Goal: Task Accomplishment & Management: Manage account settings

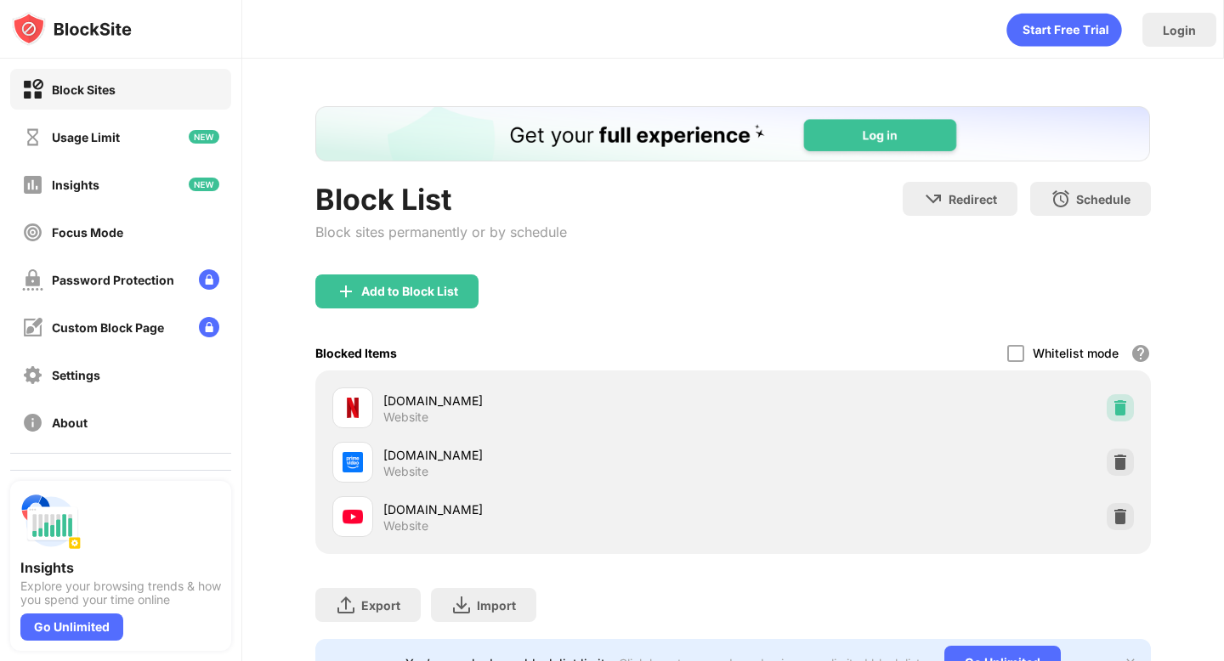
click at [1121, 406] on img at bounding box center [1120, 407] width 17 height 17
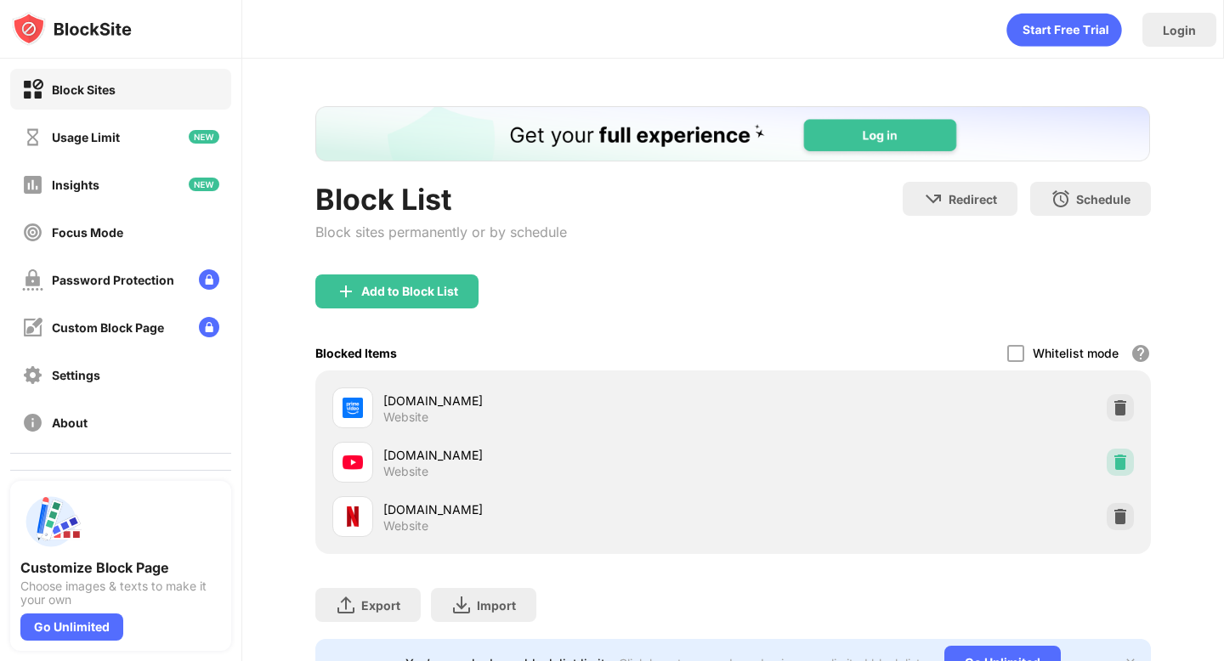
click at [1118, 461] on img at bounding box center [1120, 462] width 17 height 17
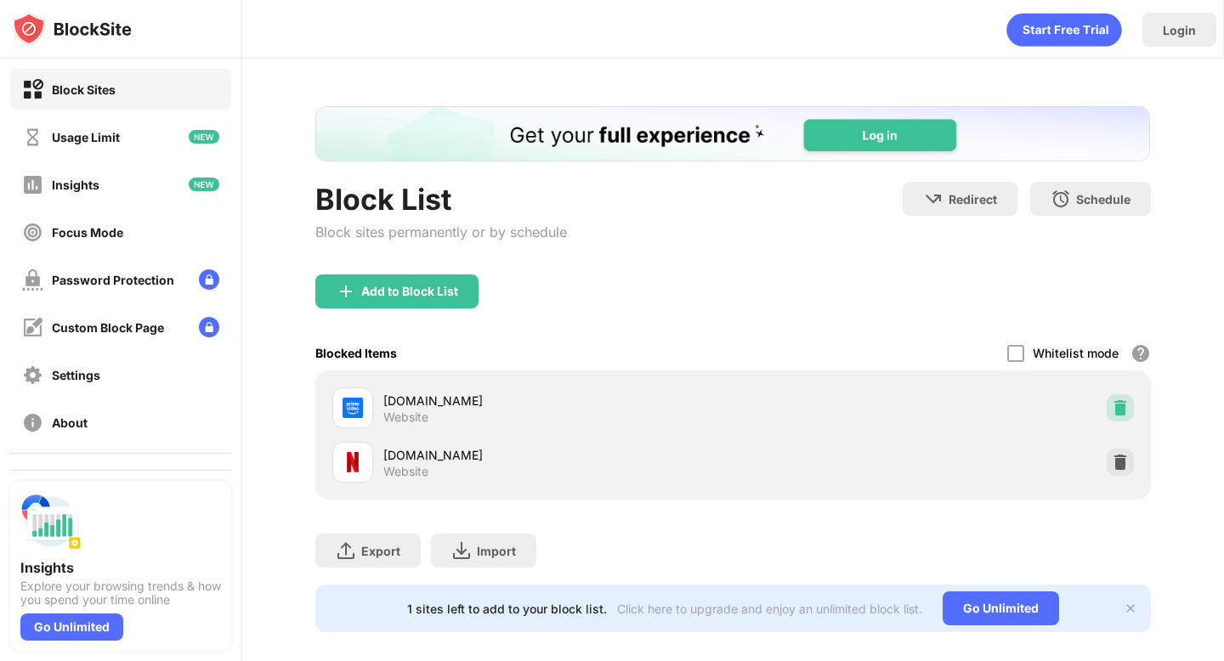
click at [1118, 398] on div at bounding box center [1119, 407] width 27 height 27
